Goal: Information Seeking & Learning: Learn about a topic

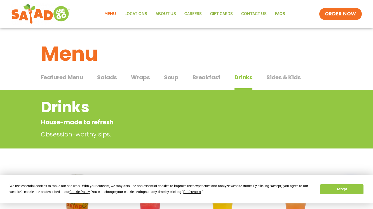
click at [205, 80] on span "Breakfast" at bounding box center [206, 77] width 28 height 8
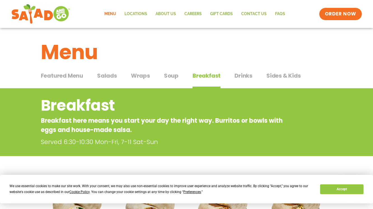
click at [241, 72] on span "Drinks" at bounding box center [243, 75] width 18 height 8
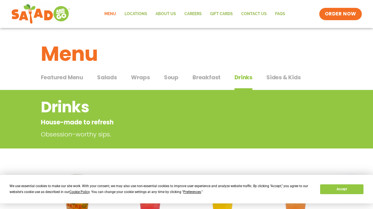
click at [143, 78] on span "Wraps" at bounding box center [140, 77] width 19 height 8
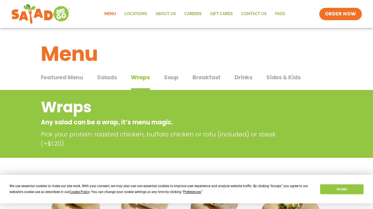
click at [176, 83] on button "Soup Soup" at bounding box center [171, 81] width 15 height 17
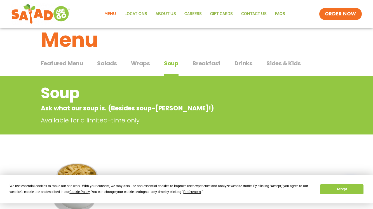
click at [199, 60] on span "Breakfast" at bounding box center [206, 63] width 28 height 8
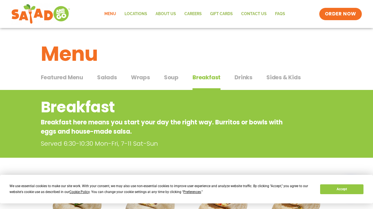
click at [238, 75] on span "Drinks" at bounding box center [243, 77] width 18 height 8
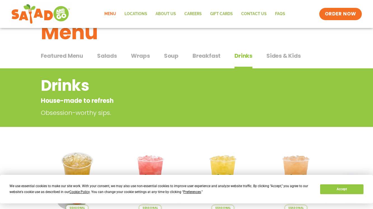
scroll to position [32, 0]
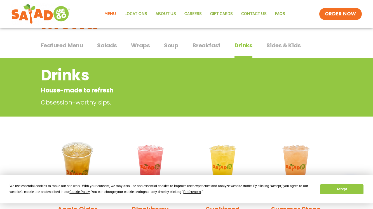
click at [280, 53] on button "Sides & Kids Sides & Kids" at bounding box center [283, 49] width 34 height 17
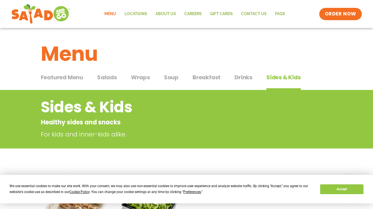
click at [235, 78] on span "Drinks" at bounding box center [243, 77] width 18 height 8
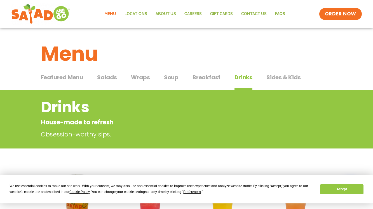
click at [203, 76] on span "Breakfast" at bounding box center [206, 77] width 28 height 8
